Goal: Navigation & Orientation: Find specific page/section

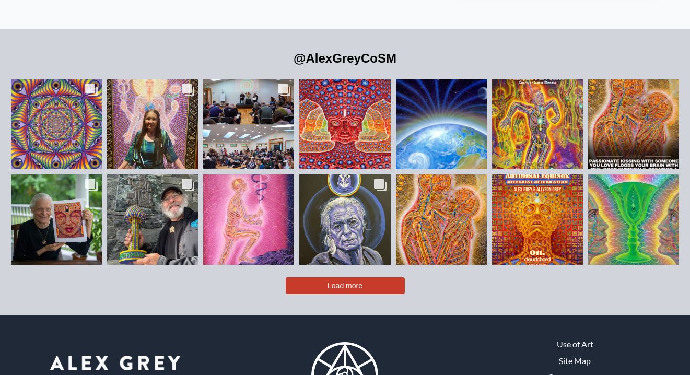
scroll to position [2223, 0]
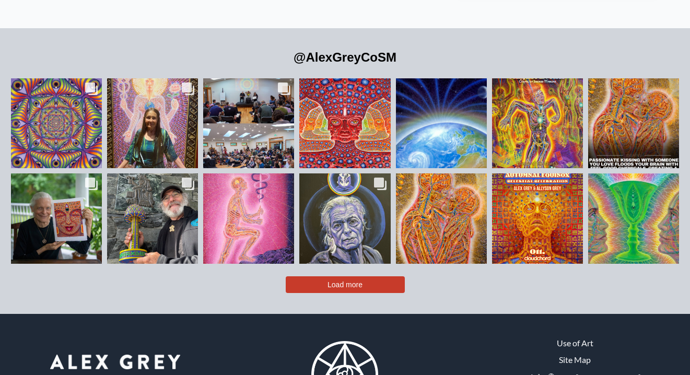
click at [385, 276] on button "Load more" at bounding box center [345, 284] width 119 height 17
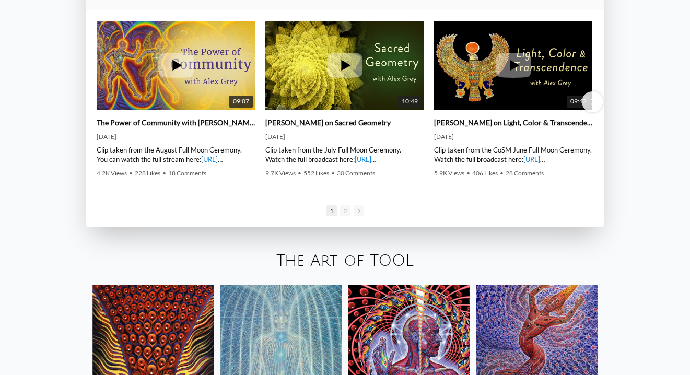
scroll to position [1538, 0]
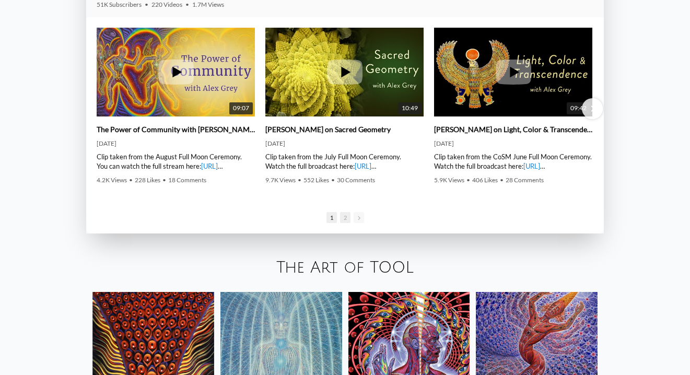
click at [347, 220] on span "2" at bounding box center [345, 217] width 10 height 11
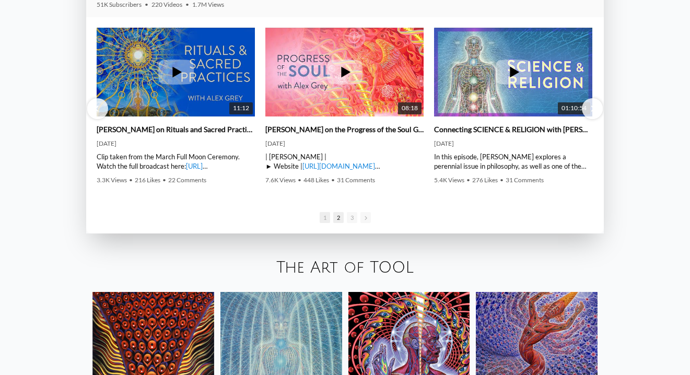
click at [324, 217] on span "1" at bounding box center [325, 217] width 10 height 11
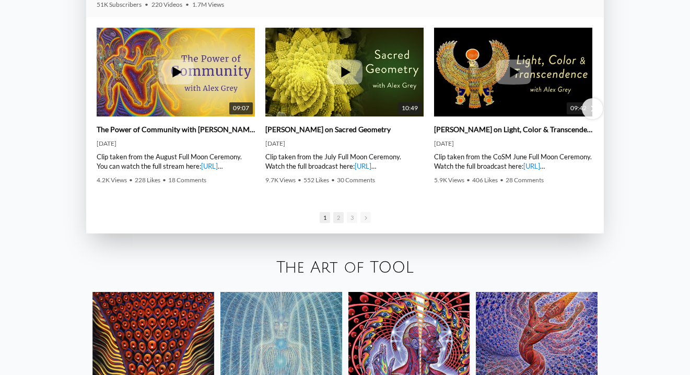
click at [337, 220] on span "2" at bounding box center [338, 217] width 10 height 11
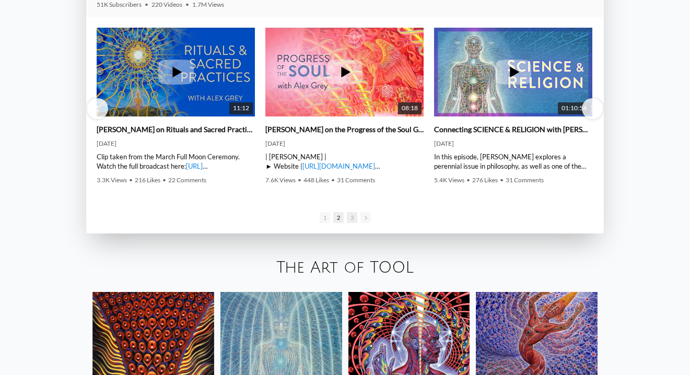
click at [350, 219] on span "3" at bounding box center [352, 217] width 10 height 11
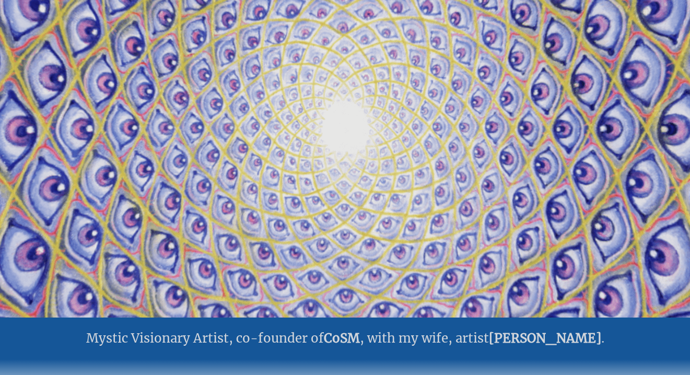
scroll to position [0, 0]
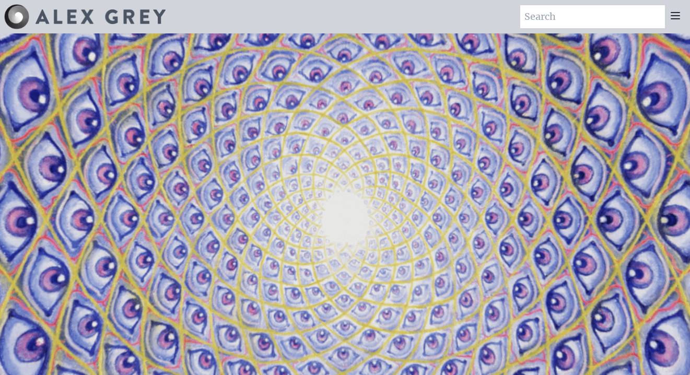
click at [677, 16] on icon at bounding box center [675, 16] width 8 height 6
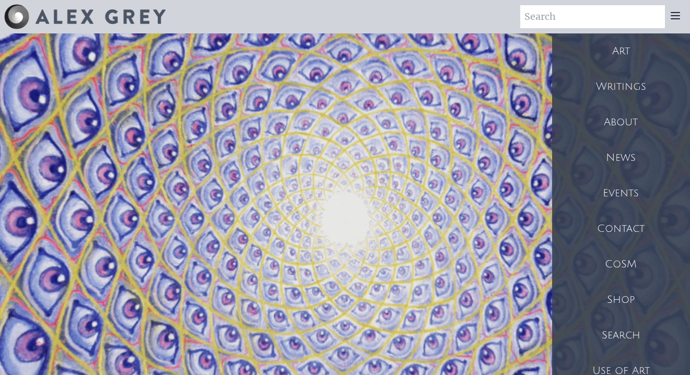
click at [627, 52] on div "Art" at bounding box center [621, 51] width 138 height 36
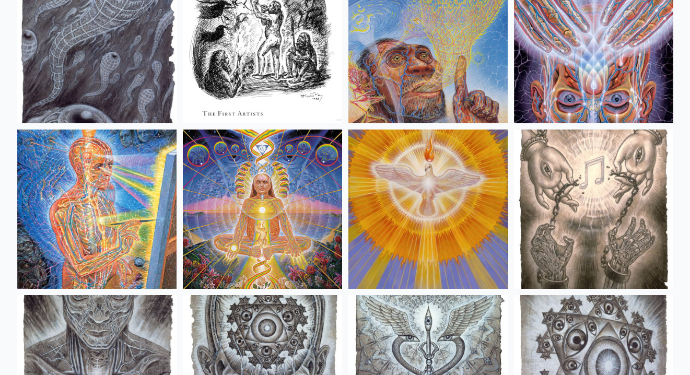
scroll to position [7609, 0]
